Goal: Information Seeking & Learning: Find contact information

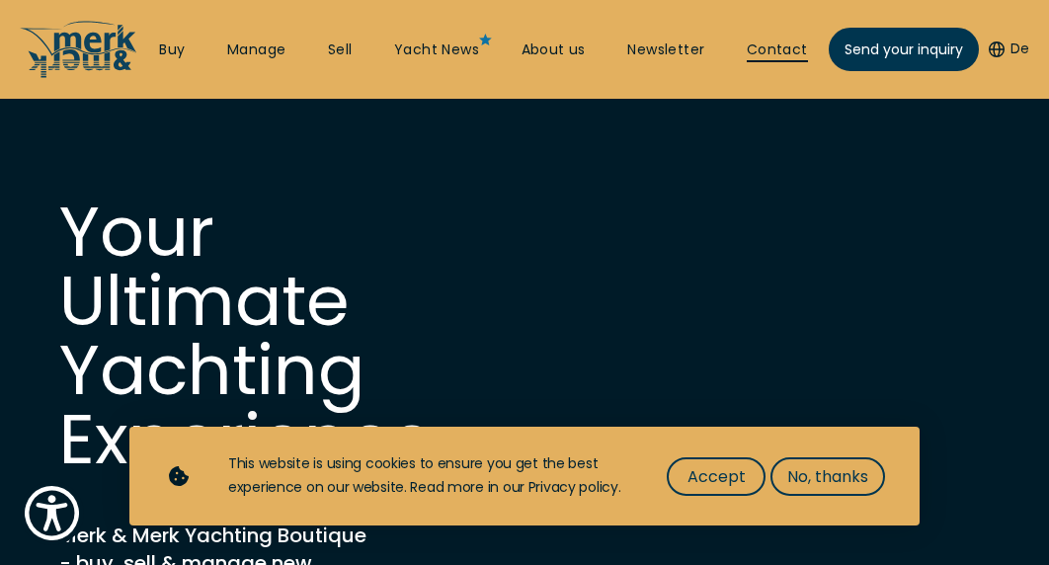
click at [777, 42] on link "Contact" at bounding box center [777, 51] width 61 height 20
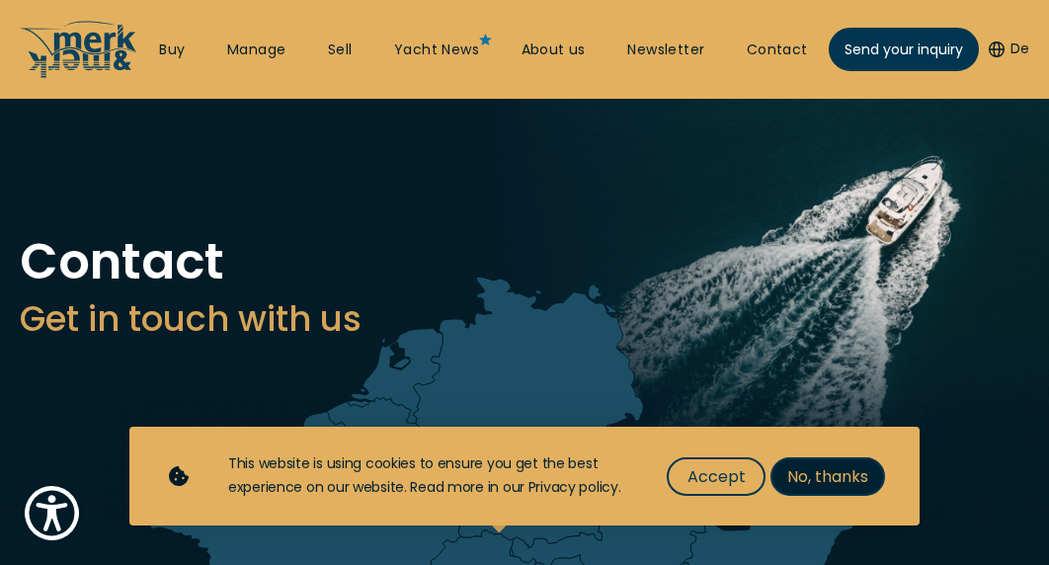
click at [810, 481] on span "No, thanks" at bounding box center [827, 476] width 81 height 25
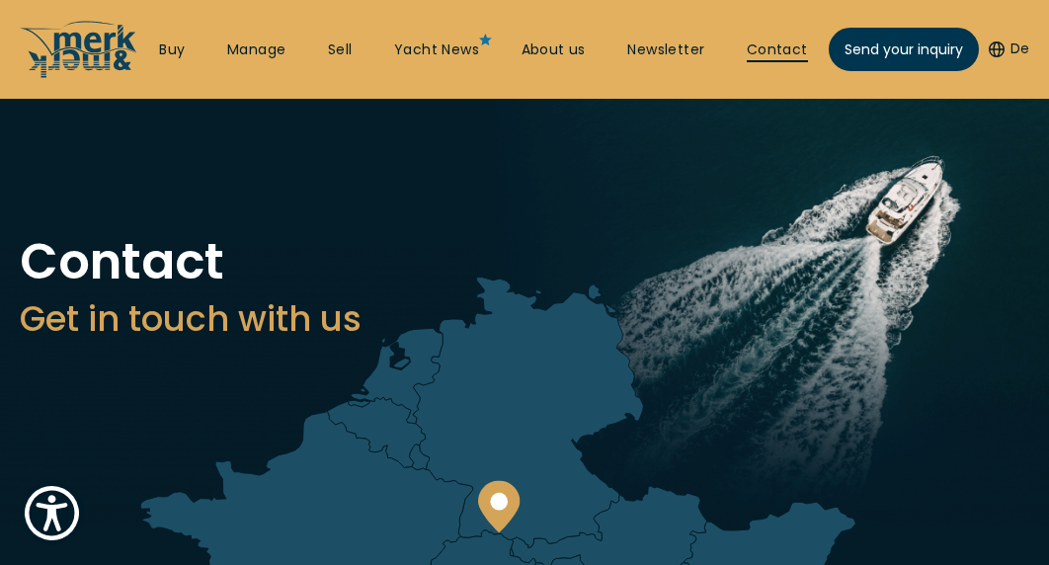
click at [784, 51] on link "Contact" at bounding box center [777, 51] width 61 height 20
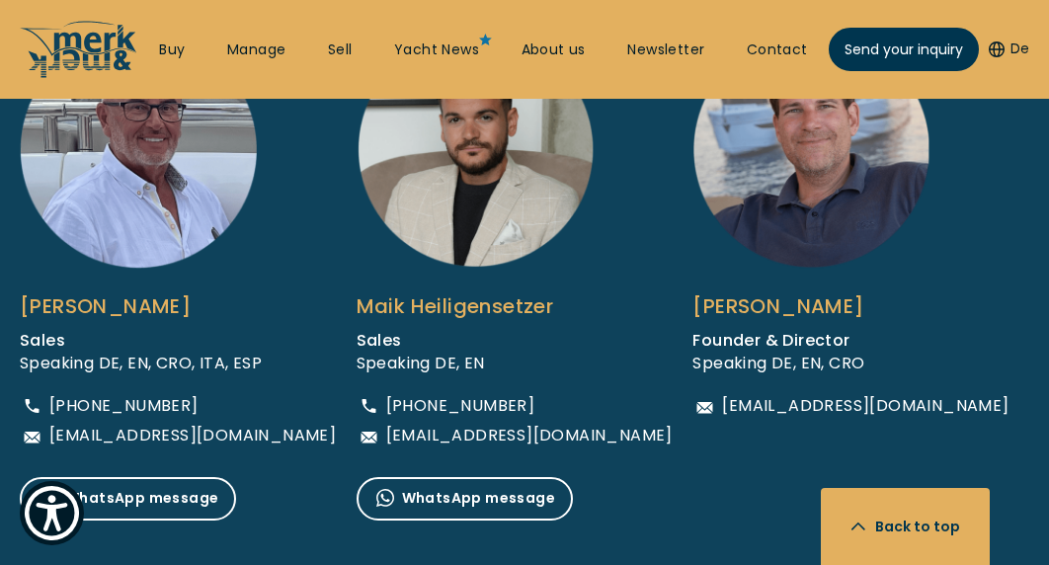
scroll to position [1504, 0]
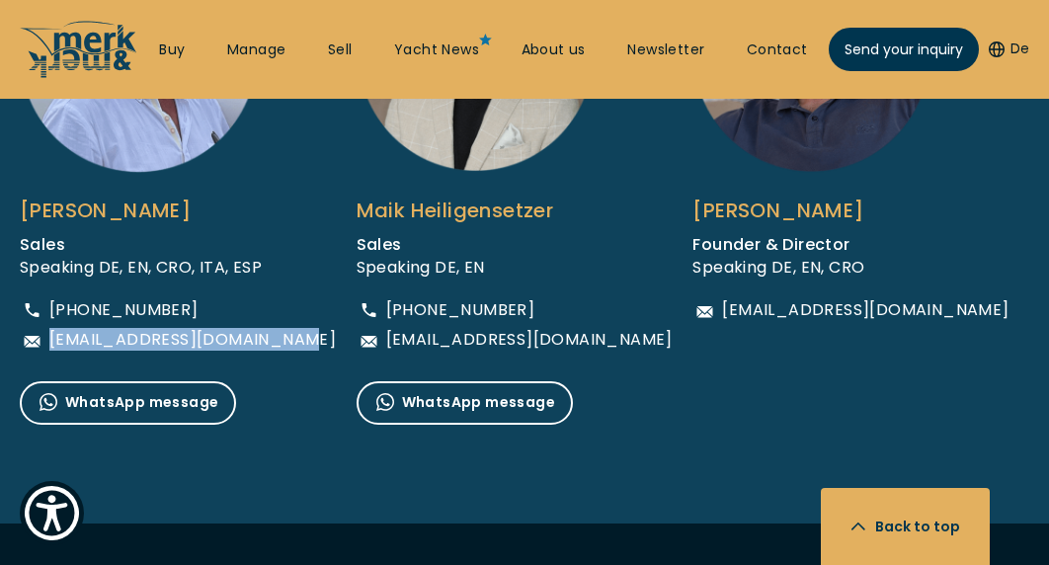
drag, startPoint x: 317, startPoint y: 339, endPoint x: 49, endPoint y: 337, distance: 267.7
click at [49, 337] on span "[EMAIL_ADDRESS][DOMAIN_NAME]" at bounding box center [192, 340] width 286 height 16
copy span "[EMAIL_ADDRESS][DOMAIN_NAME]"
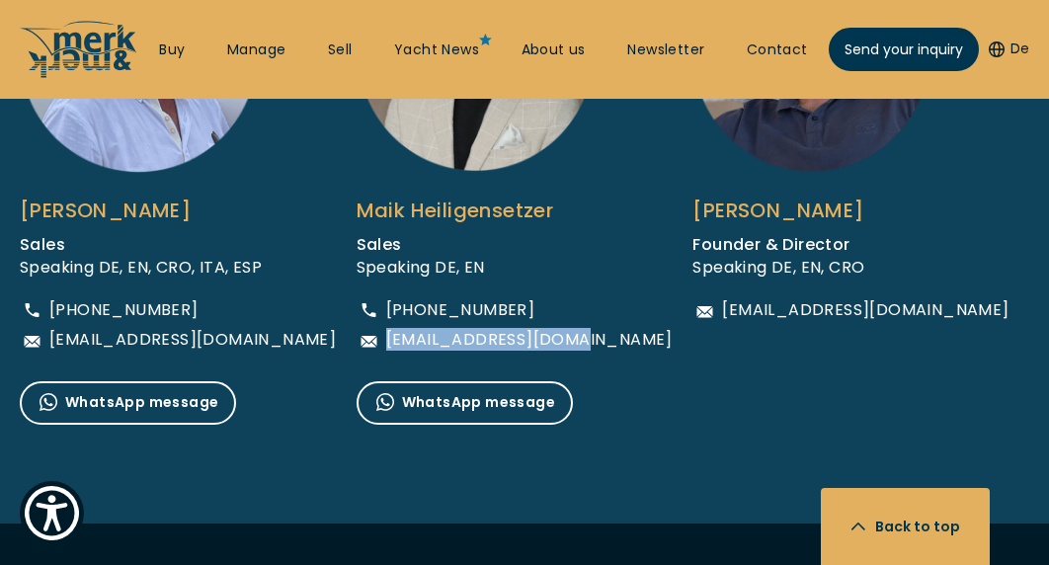
drag, startPoint x: 622, startPoint y: 336, endPoint x: 391, endPoint y: 341, distance: 231.2
click at [391, 341] on div "Maik Heiligensetzer Sales Speaking DE, EN [PHONE_NUMBER] [EMAIL_ADDRESS][DOMAIN…" at bounding box center [525, 180] width 337 height 490
copy span "[EMAIL_ADDRESS][DOMAIN_NAME]"
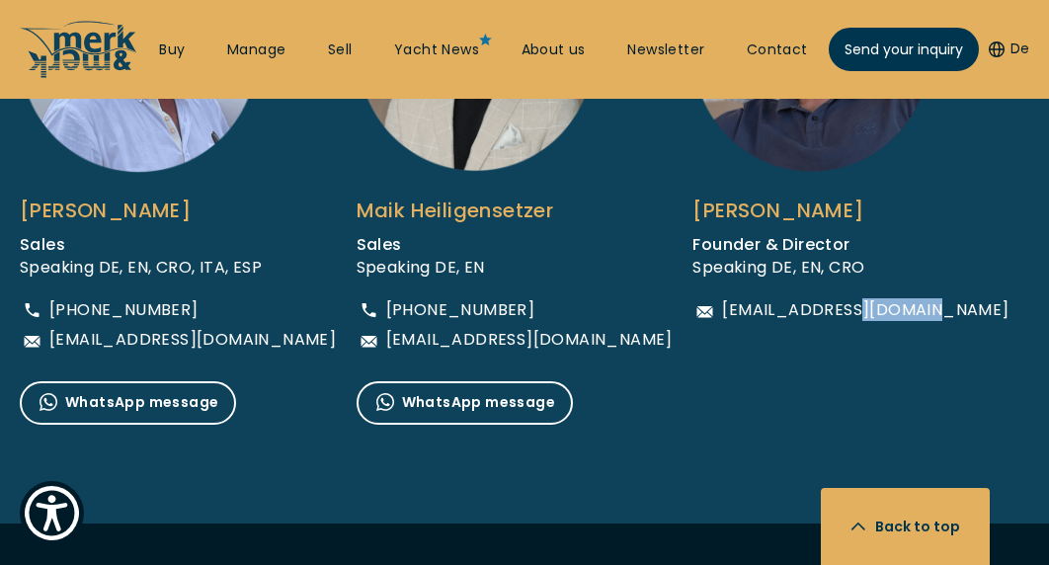
drag, startPoint x: 856, startPoint y: 346, endPoint x: 956, endPoint y: 307, distance: 107.9
click at [956, 307] on li "[PERSON_NAME] Founder & Director Speaking DE, EN, CRO [EMAIL_ADDRESS][DOMAIN_NA…" at bounding box center [861, 180] width 337 height 490
click at [956, 307] on div "[PERSON_NAME] Founder & Director Speaking DE, EN, CRO [EMAIL_ADDRESS][DOMAIN_NA…" at bounding box center [861, 131] width 337 height 393
drag, startPoint x: 938, startPoint y: 306, endPoint x: 719, endPoint y: 307, distance: 219.3
click at [719, 307] on div "[EMAIL_ADDRESS][DOMAIN_NAME]" at bounding box center [851, 310] width 316 height 24
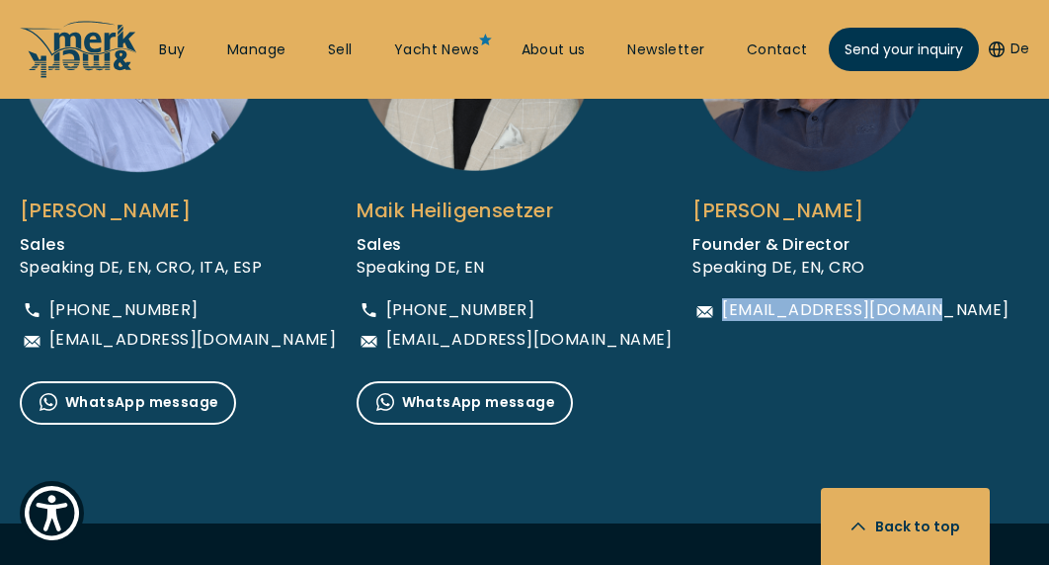
copy span "[EMAIL_ADDRESS][DOMAIN_NAME]"
